Goal: Task Accomplishment & Management: Manage account settings

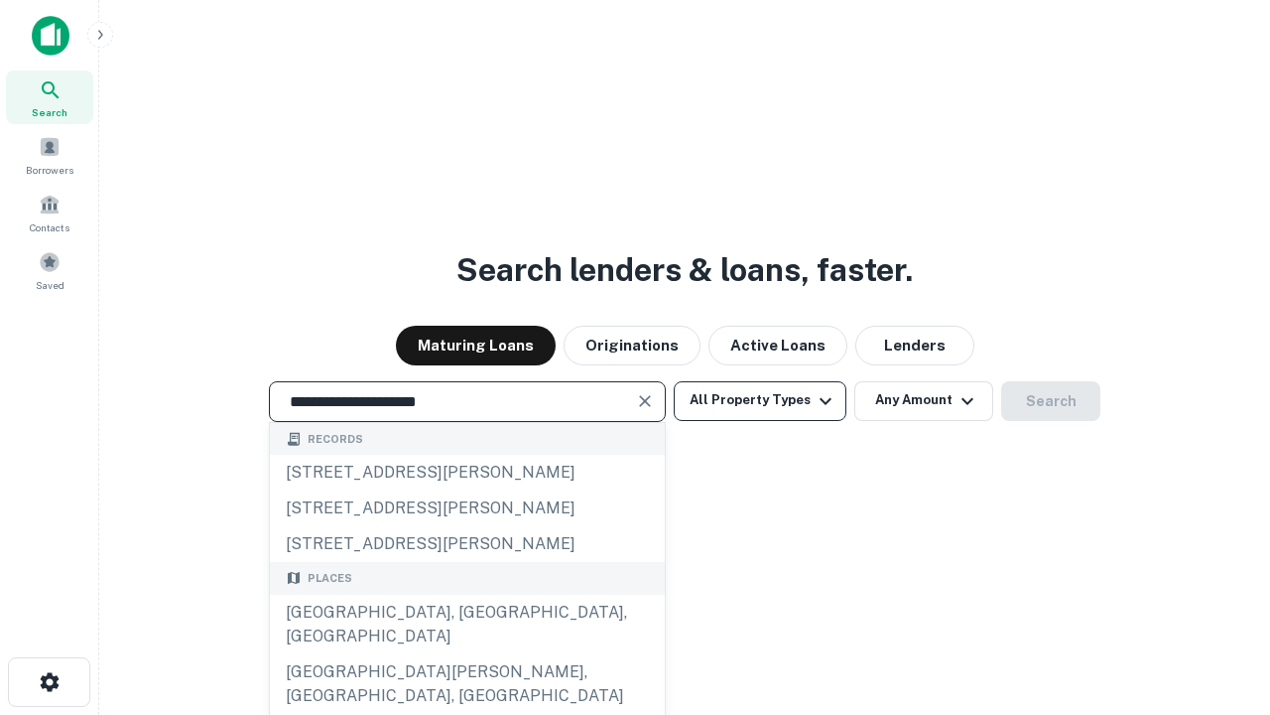
click at [466, 654] on div "[GEOGRAPHIC_DATA], [GEOGRAPHIC_DATA], [GEOGRAPHIC_DATA]" at bounding box center [467, 624] width 395 height 60
click at [760, 400] on button "All Property Types" at bounding box center [760, 401] width 173 height 40
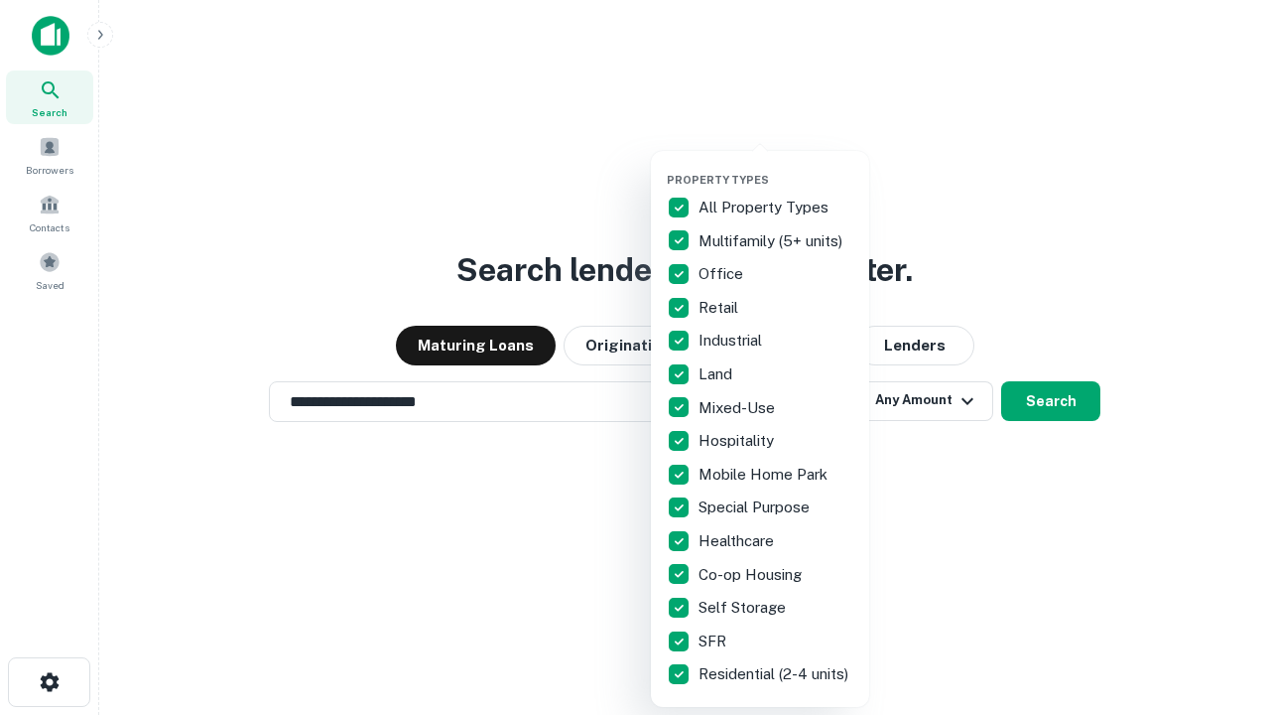
type input "**********"
click at [776, 167] on button "button" at bounding box center [776, 167] width 218 height 1
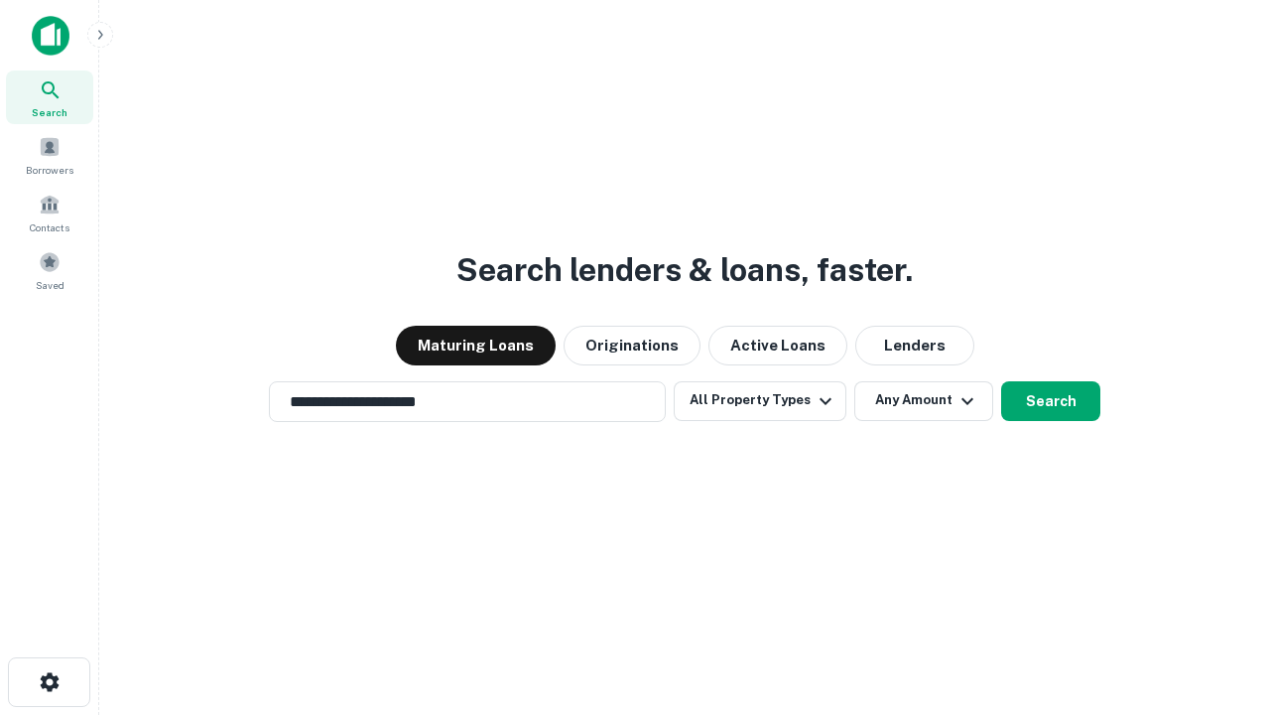
scroll to position [31, 0]
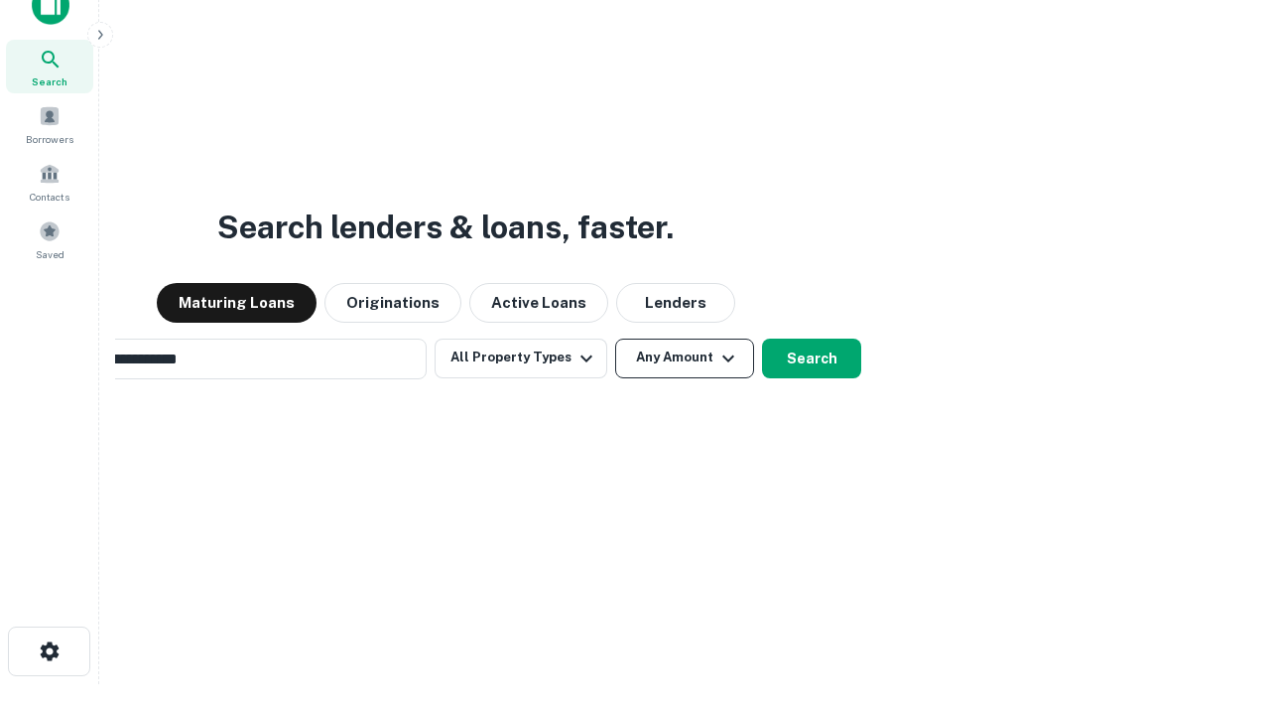
click at [615, 338] on button "Any Amount" at bounding box center [684, 358] width 139 height 40
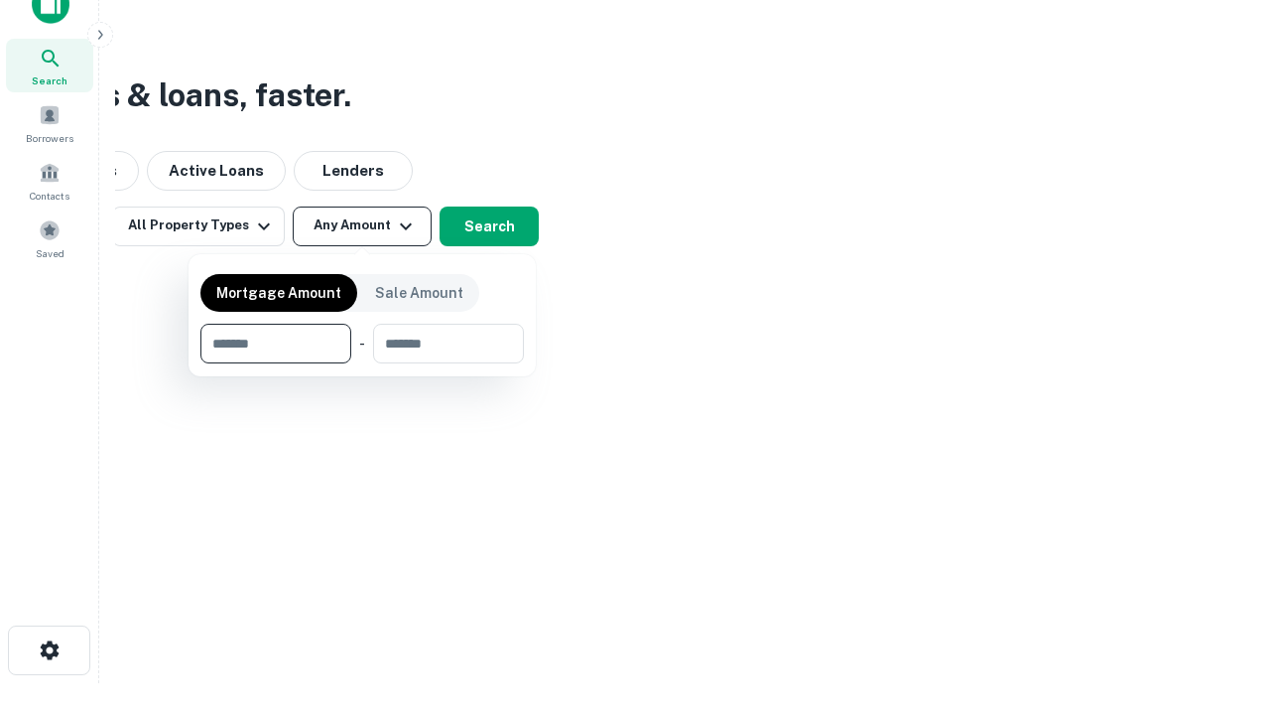
type input "*******"
click at [362, 363] on button "button" at bounding box center [362, 363] width 324 height 1
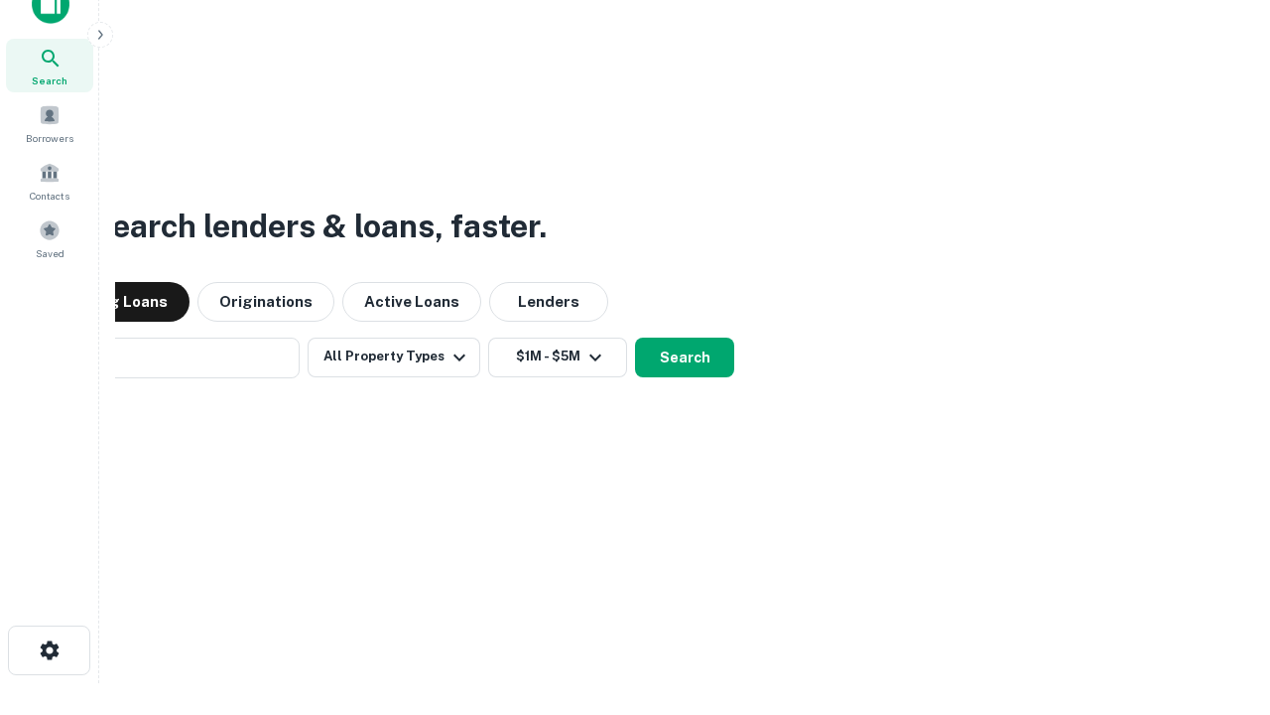
scroll to position [31, 0]
click at [635, 338] on button "Search" at bounding box center [684, 358] width 99 height 40
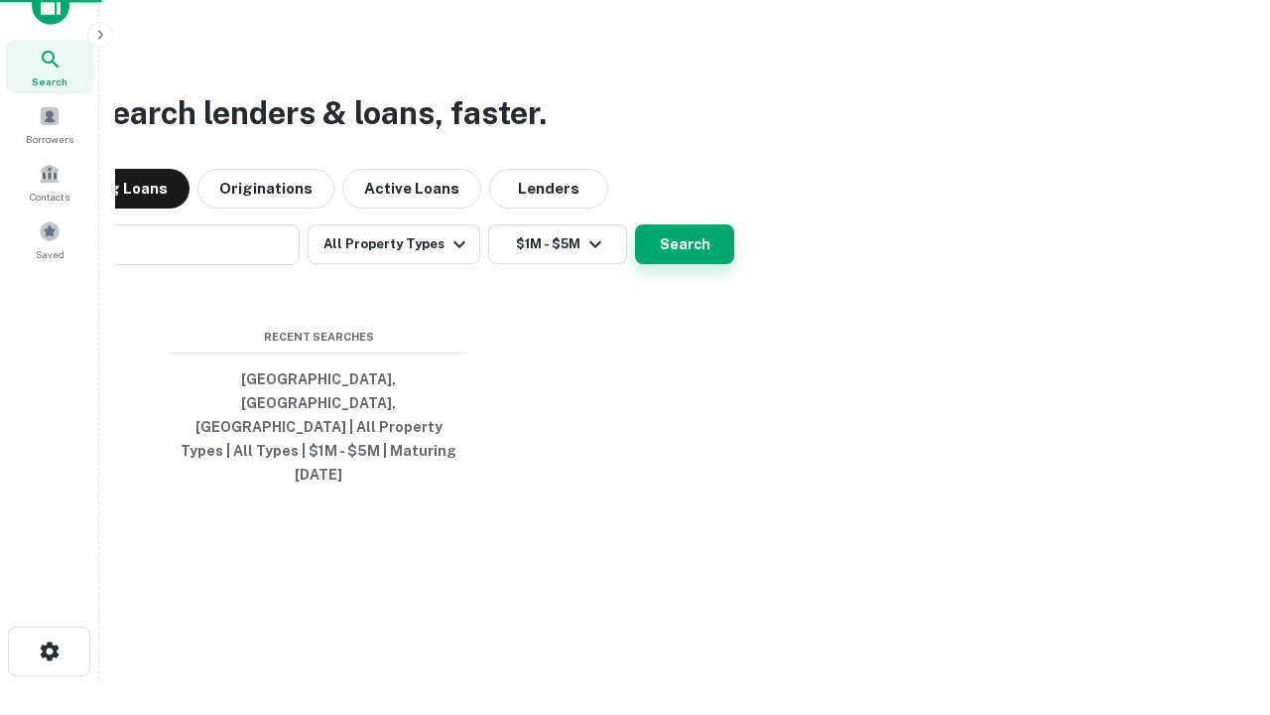
scroll to position [32, 0]
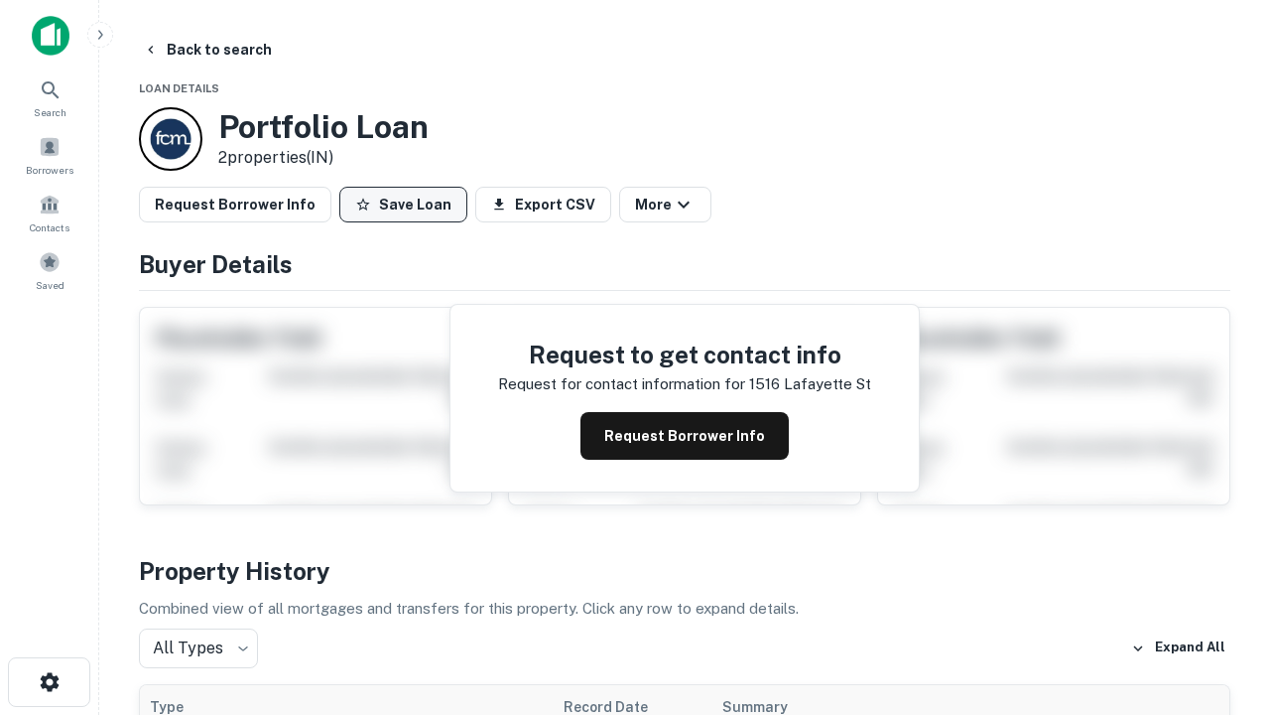
click at [403, 204] on button "Save Loan" at bounding box center [403, 205] width 128 height 36
click at [408, 204] on button "Loan Saved" at bounding box center [407, 205] width 137 height 36
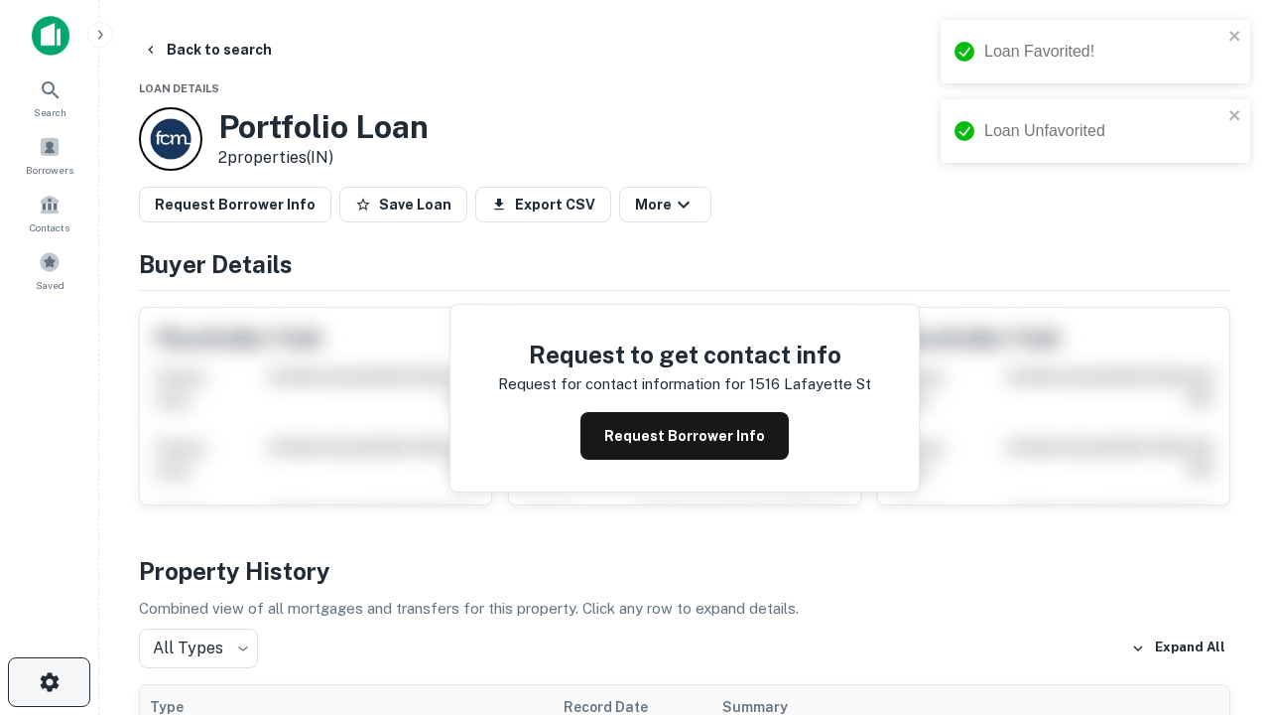
click at [49, 682] on icon "button" at bounding box center [50, 682] width 24 height 24
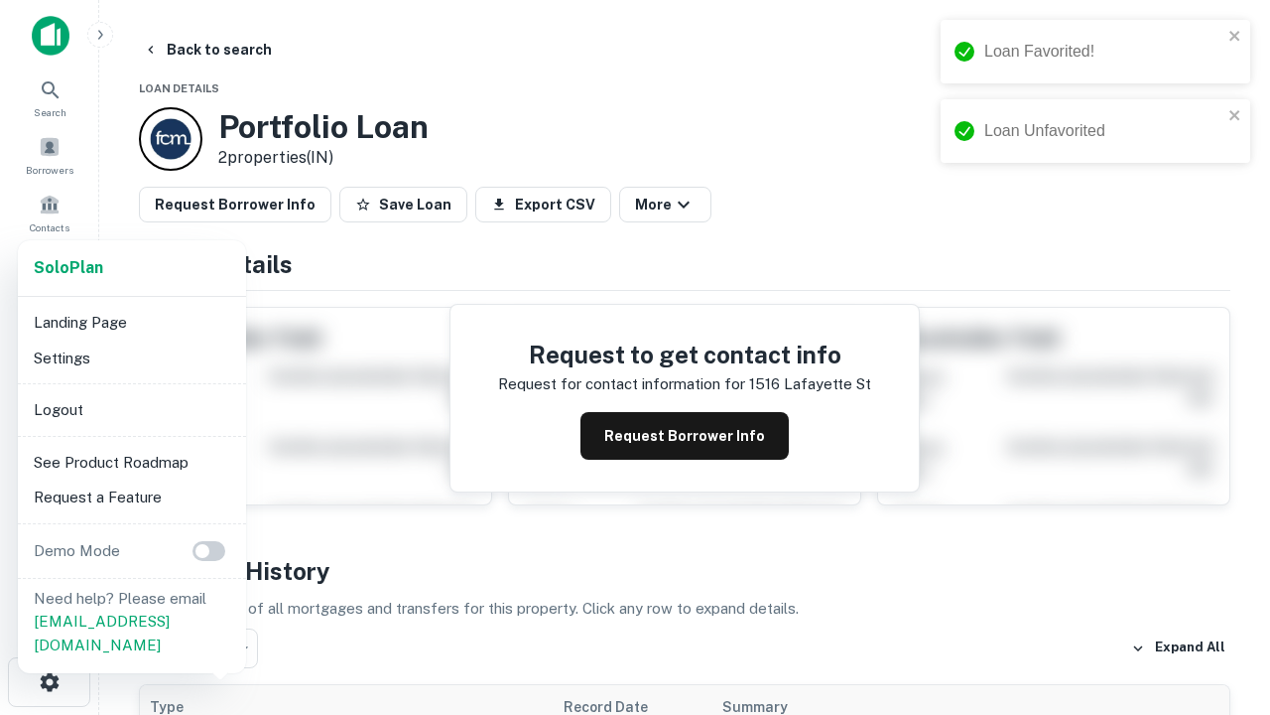
click at [131, 409] on li "Logout" at bounding box center [132, 410] width 212 height 36
